Goal: Task Accomplishment & Management: Complete application form

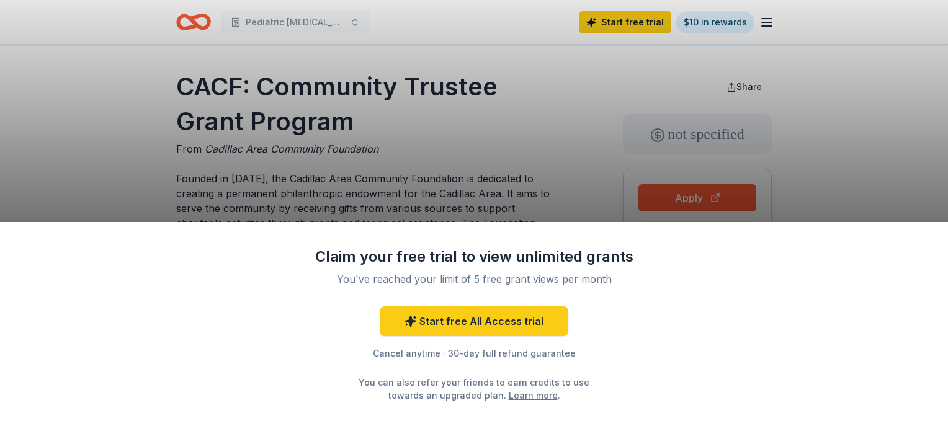
drag, startPoint x: 205, startPoint y: 147, endPoint x: 424, endPoint y: 198, distance: 224.9
click at [417, 197] on div "Claim your free trial to view unlimited grants You've reached your limit of 5 f…" at bounding box center [474, 222] width 948 height 444
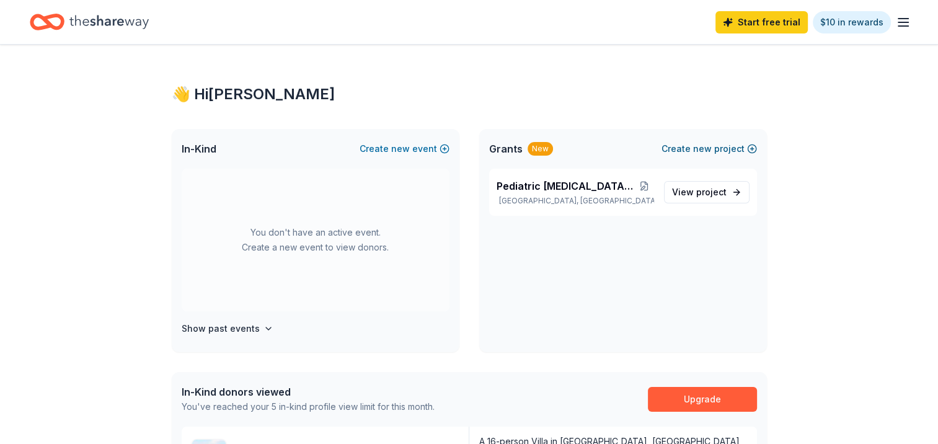
click at [679, 148] on button "Create new project" at bounding box center [710, 148] width 96 height 15
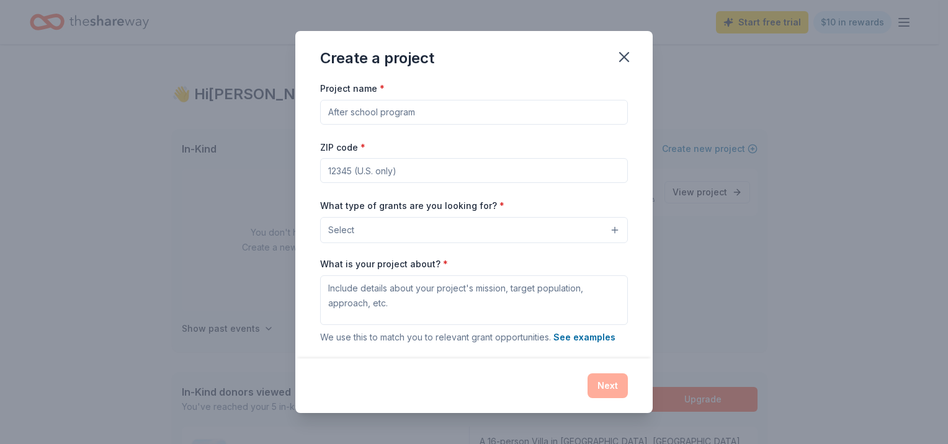
click at [375, 109] on input "Project name *" at bounding box center [474, 112] width 308 height 25
type input "R"
type input "Financial Assistant Fund"
type input "80222"
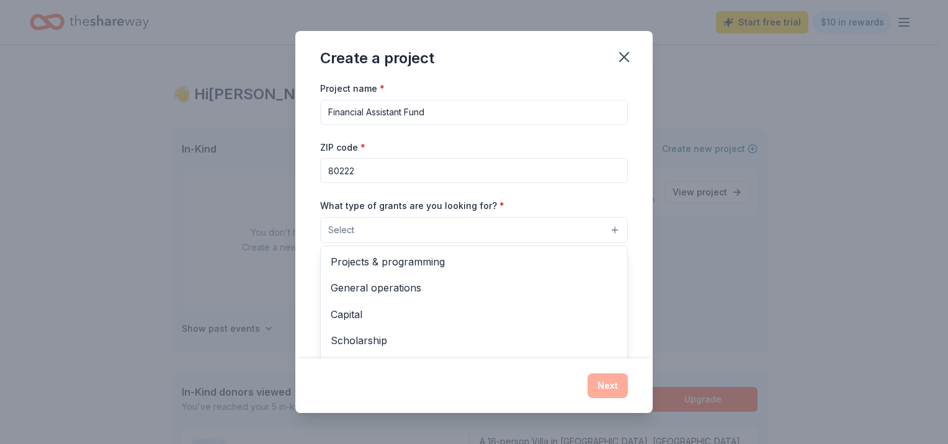
click at [399, 228] on button "Select" at bounding box center [474, 230] width 308 height 26
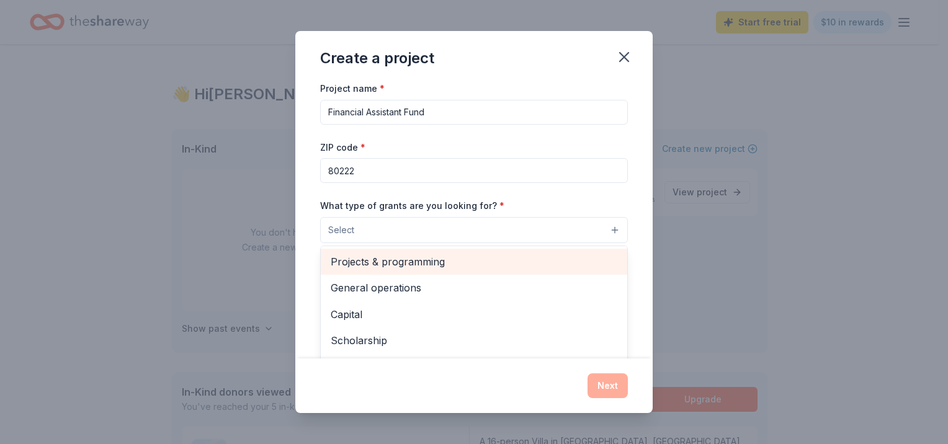
click at [357, 265] on span "Projects & programming" at bounding box center [474, 262] width 287 height 16
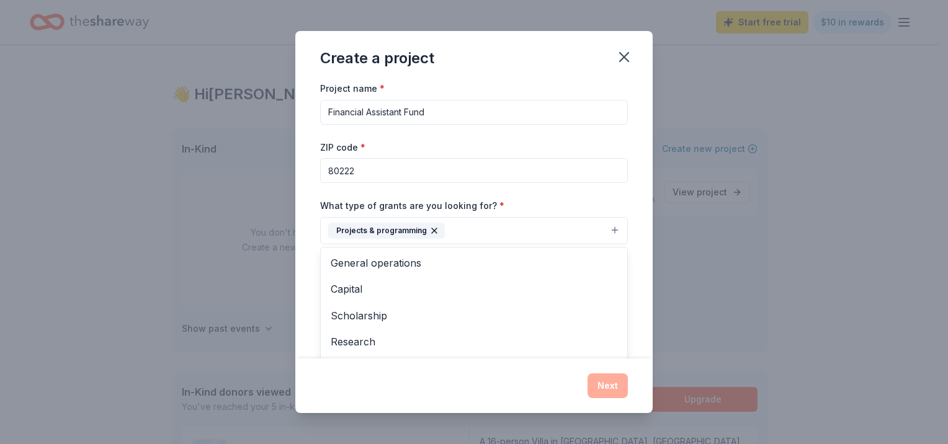
click at [307, 293] on div "Project name * Financial Assistant Fund ZIP code * 80222 What type of grants ar…" at bounding box center [473, 220] width 357 height 278
click at [469, 230] on button "Projects & programming" at bounding box center [474, 230] width 308 height 27
click at [392, 315] on span "Scholarship" at bounding box center [474, 316] width 287 height 16
click at [304, 299] on div "Project name * Financial Assistant Fund ZIP code * 80222 What type of grants ar…" at bounding box center [473, 220] width 357 height 278
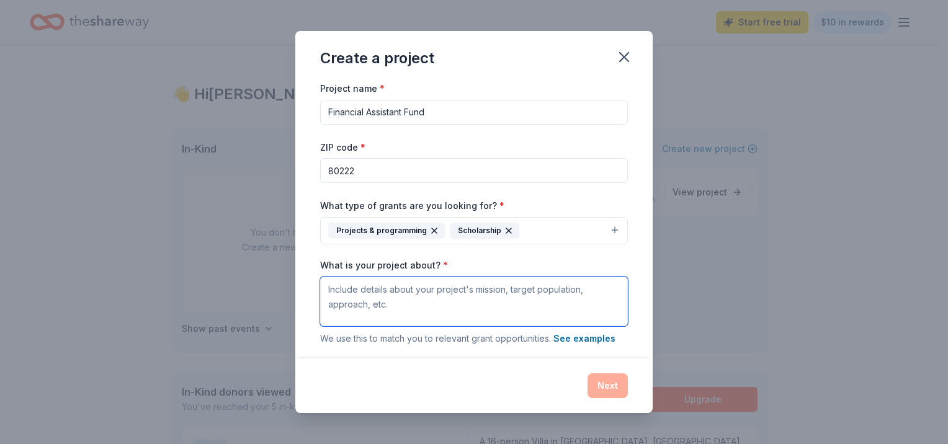
click at [391, 288] on textarea "What is your project about? *" at bounding box center [474, 302] width 308 height 50
click at [365, 288] on textarea "We fund families going thru a pediatric [MEDICAL_DATA] diagnosis" at bounding box center [474, 302] width 308 height 50
click at [587, 291] on textarea "We assist families going thru a pediatric [MEDICAL_DATA] diagnosis" at bounding box center [474, 302] width 308 height 50
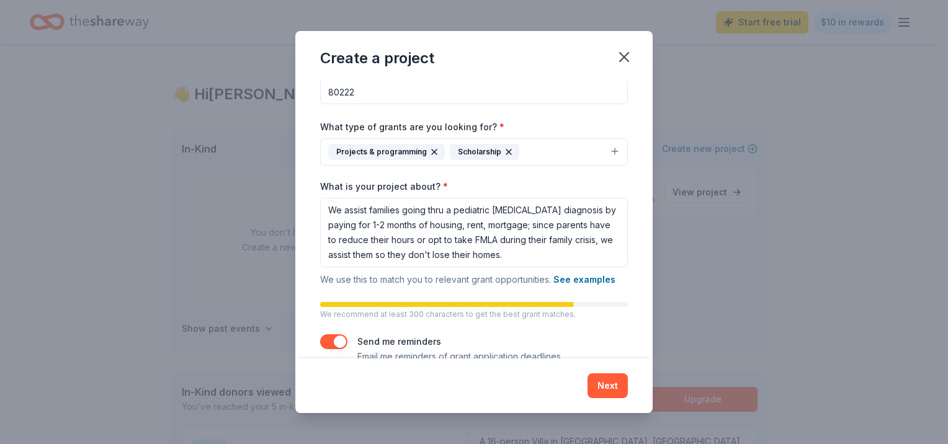
scroll to position [70, 0]
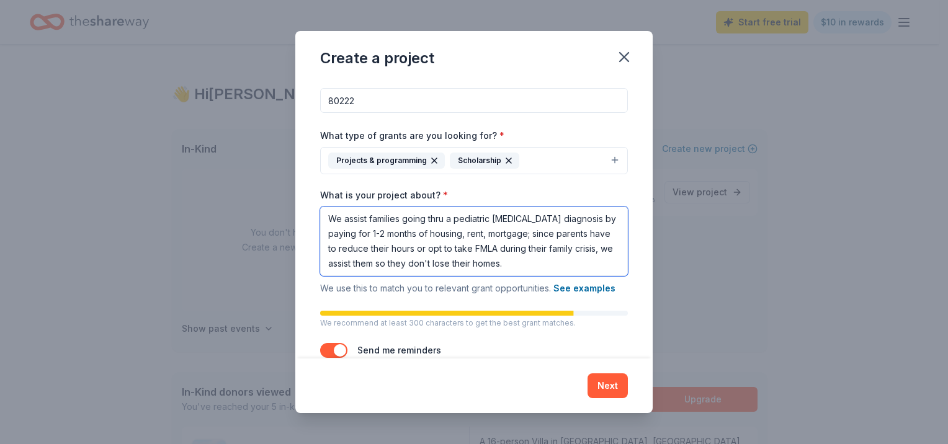
click at [541, 260] on textarea "We assist families going thru a pediatric [MEDICAL_DATA] diagnosis by paying fo…" at bounding box center [474, 241] width 308 height 69
click at [467, 234] on textarea "We assist families going thru a pediatric [MEDICAL_DATA] diagnosis by paying fo…" at bounding box center [474, 241] width 308 height 69
click at [528, 231] on textarea "We assist families going thru a pediatric [MEDICAL_DATA] diagnosis by paying fo…" at bounding box center [474, 241] width 308 height 69
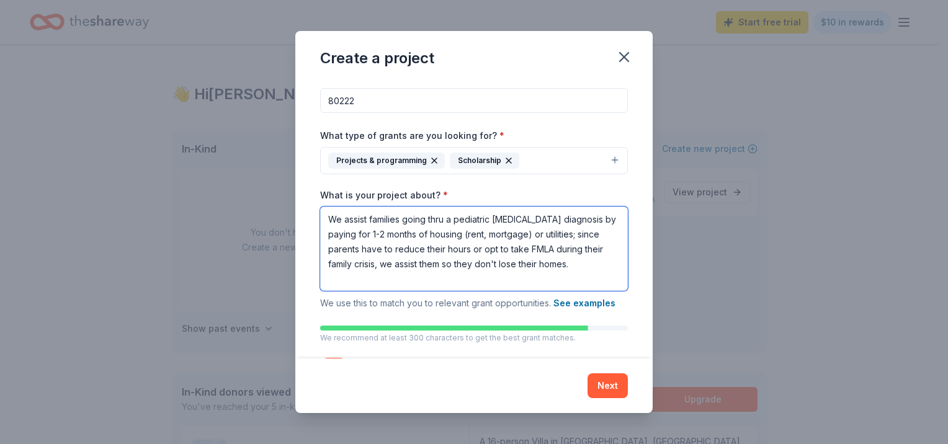
click at [391, 244] on textarea "We assist families going thru a pediatric [MEDICAL_DATA] diagnosis by paying fo…" at bounding box center [474, 249] width 308 height 84
click at [492, 249] on textarea "We assist families going thru a pediatric [MEDICAL_DATA] diagnosis by paying fo…" at bounding box center [474, 249] width 308 height 84
click at [381, 263] on textarea "We assist families going thru a pediatric [MEDICAL_DATA] diagnosis by paying fo…" at bounding box center [474, 249] width 308 height 84
click at [448, 268] on textarea "We assist families going thru a pediatric [MEDICAL_DATA] diagnosis by paying fo…" at bounding box center [474, 249] width 308 height 84
click at [418, 276] on textarea "We assist families going thru a pediatric [MEDICAL_DATA] diagnosis by paying fo…" at bounding box center [474, 249] width 308 height 84
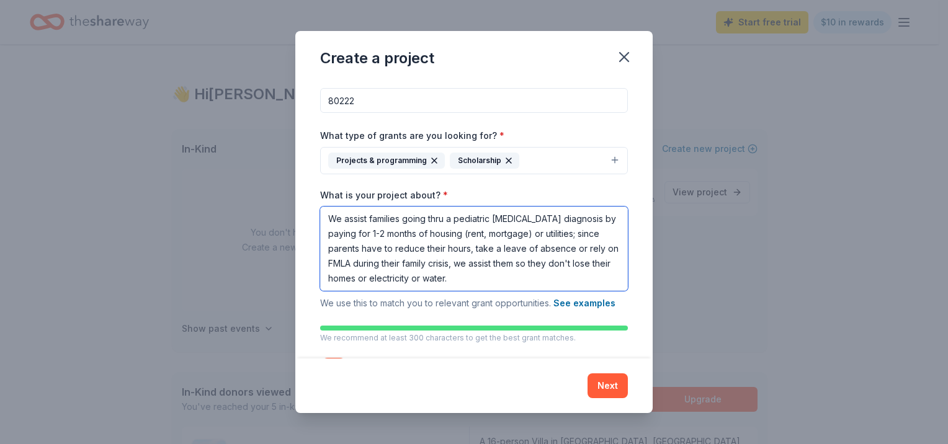
click at [492, 262] on textarea "We assist families going thru a pediatric [MEDICAL_DATA] diagnosis by paying fo…" at bounding box center [474, 249] width 308 height 84
click at [583, 232] on textarea "We assist families going thru a pediatric [MEDICAL_DATA] diagnosis by paying fo…" at bounding box center [474, 249] width 308 height 84
click at [530, 278] on textarea "We assist families going thru a pediatric [MEDICAL_DATA] diagnosis by paying fo…" at bounding box center [474, 249] width 308 height 84
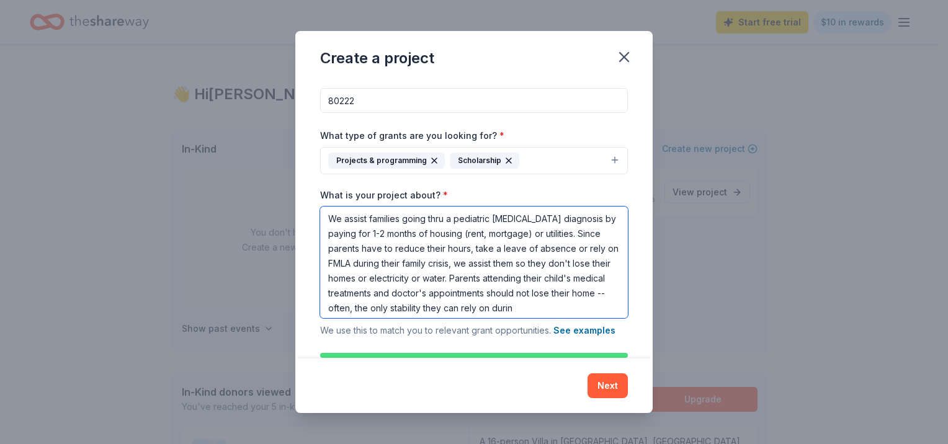
scroll to position [11, 0]
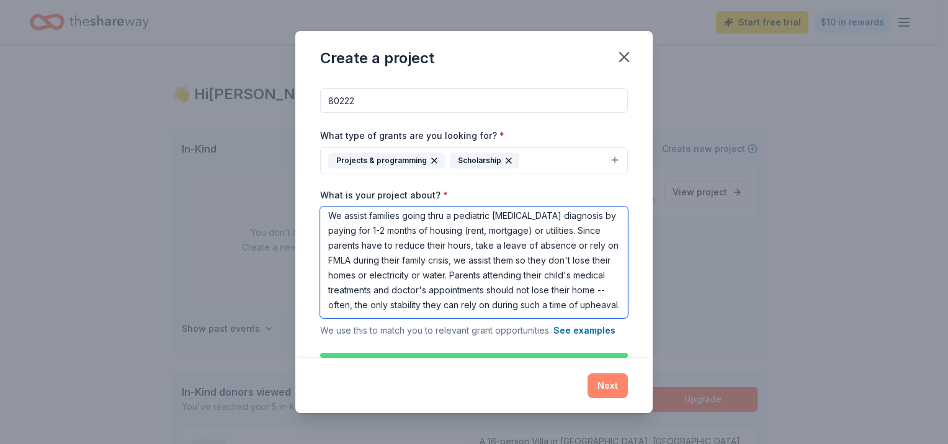
type textarea "We assist families going thru a pediatric [MEDICAL_DATA] diagnosis by paying fo…"
click at [601, 382] on button "Next" at bounding box center [607, 385] width 40 height 25
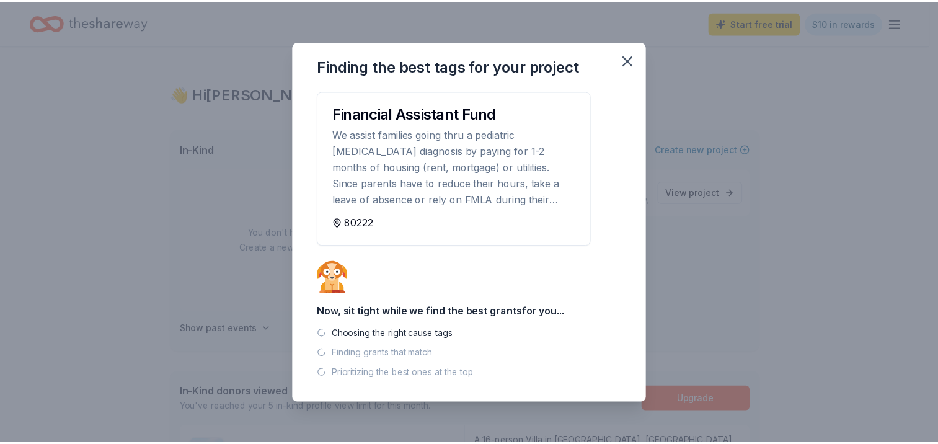
scroll to position [0, 0]
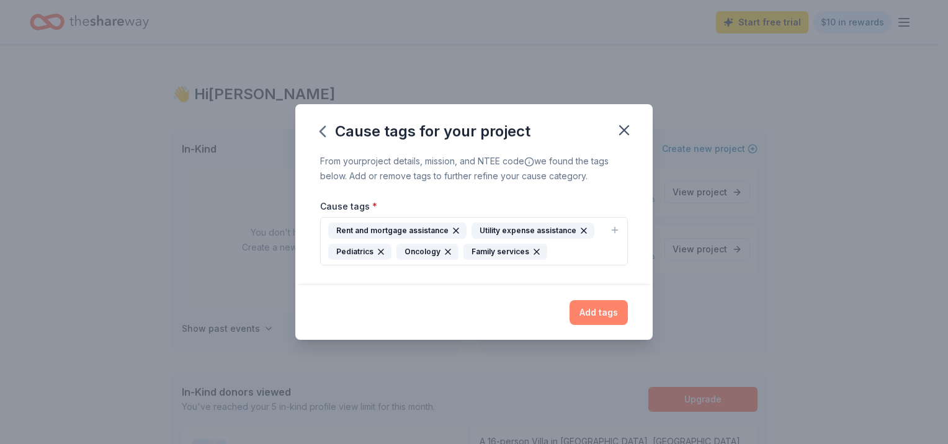
click at [607, 308] on button "Add tags" at bounding box center [598, 312] width 58 height 25
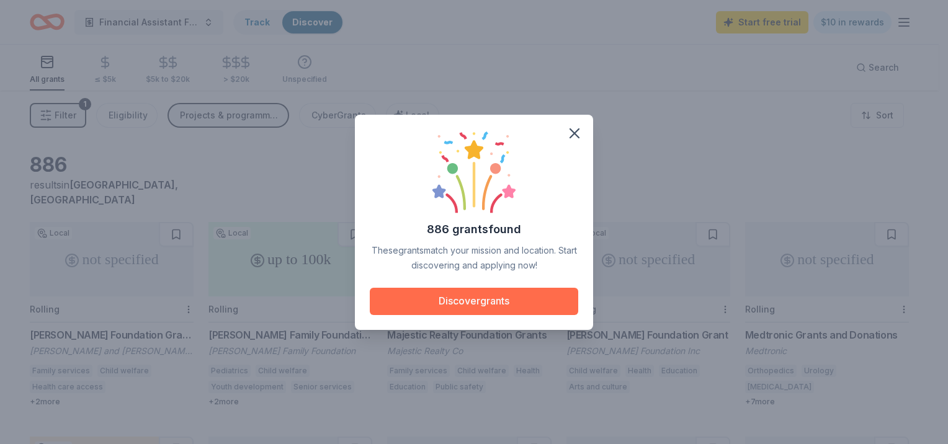
click at [482, 300] on button "Discover grants" at bounding box center [474, 301] width 208 height 27
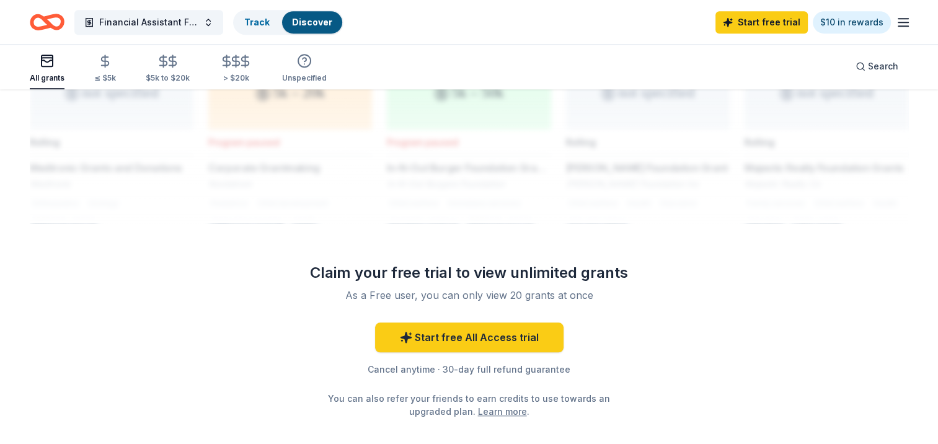
scroll to position [1056, 0]
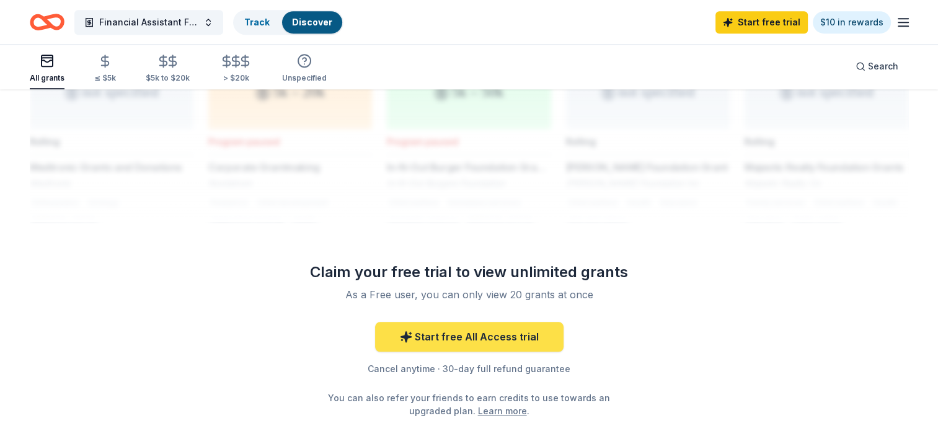
click at [453, 327] on link "Start free All Access trial" at bounding box center [469, 337] width 189 height 30
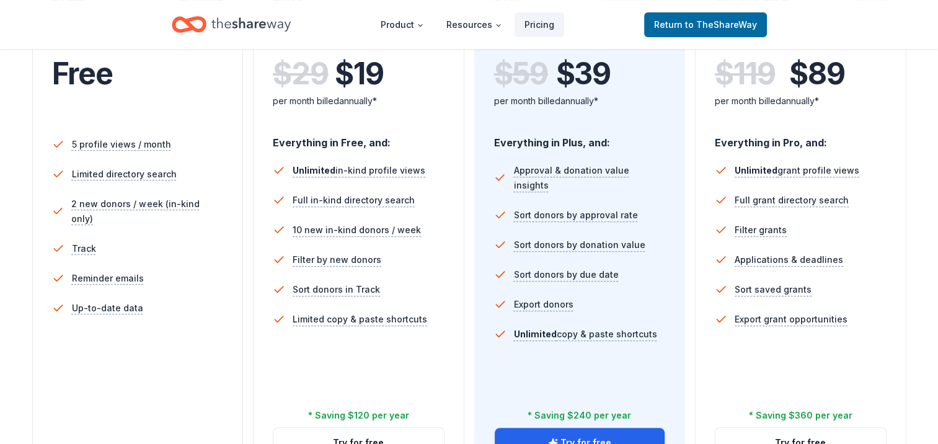
scroll to position [310, 0]
